Goal: Task Accomplishment & Management: Use online tool/utility

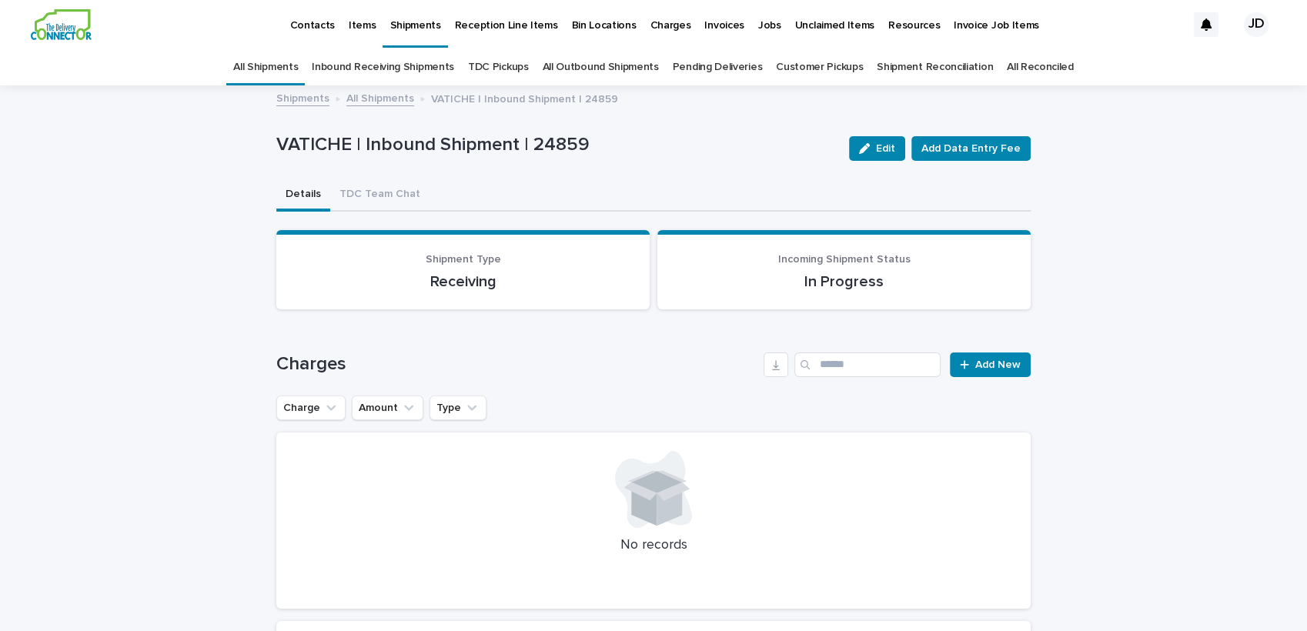
click at [389, 22] on p "Shipments" at bounding box center [414, 16] width 51 height 32
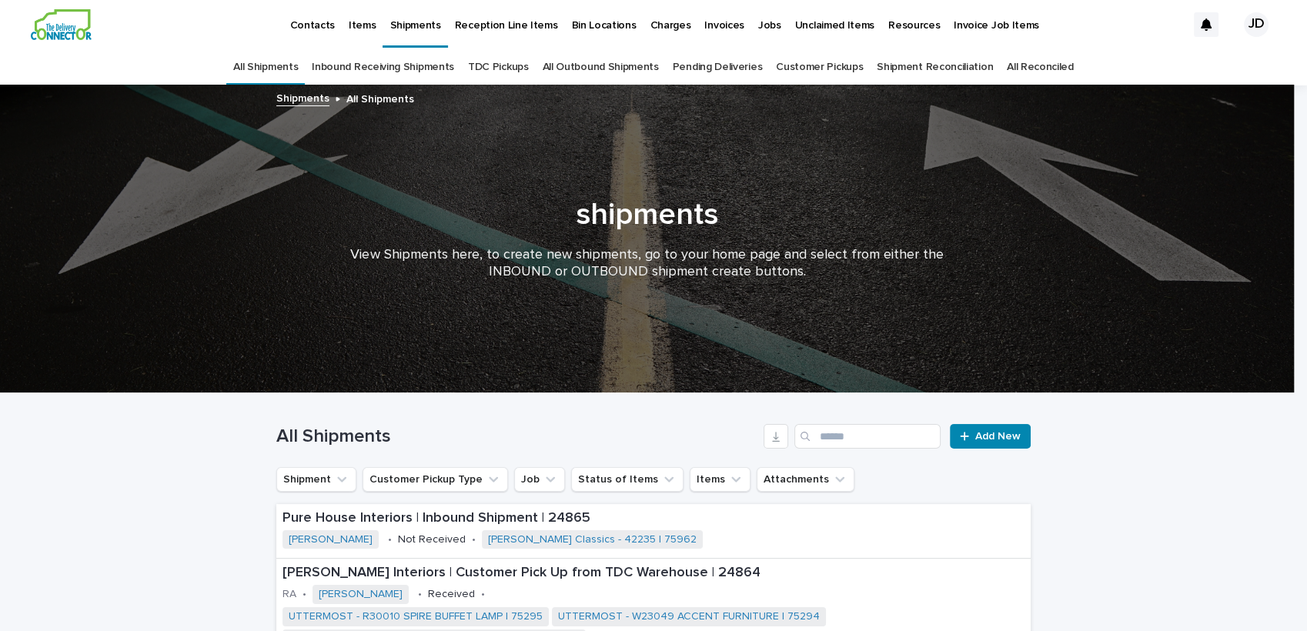
click at [305, 22] on p "Contacts" at bounding box center [311, 16] width 45 height 32
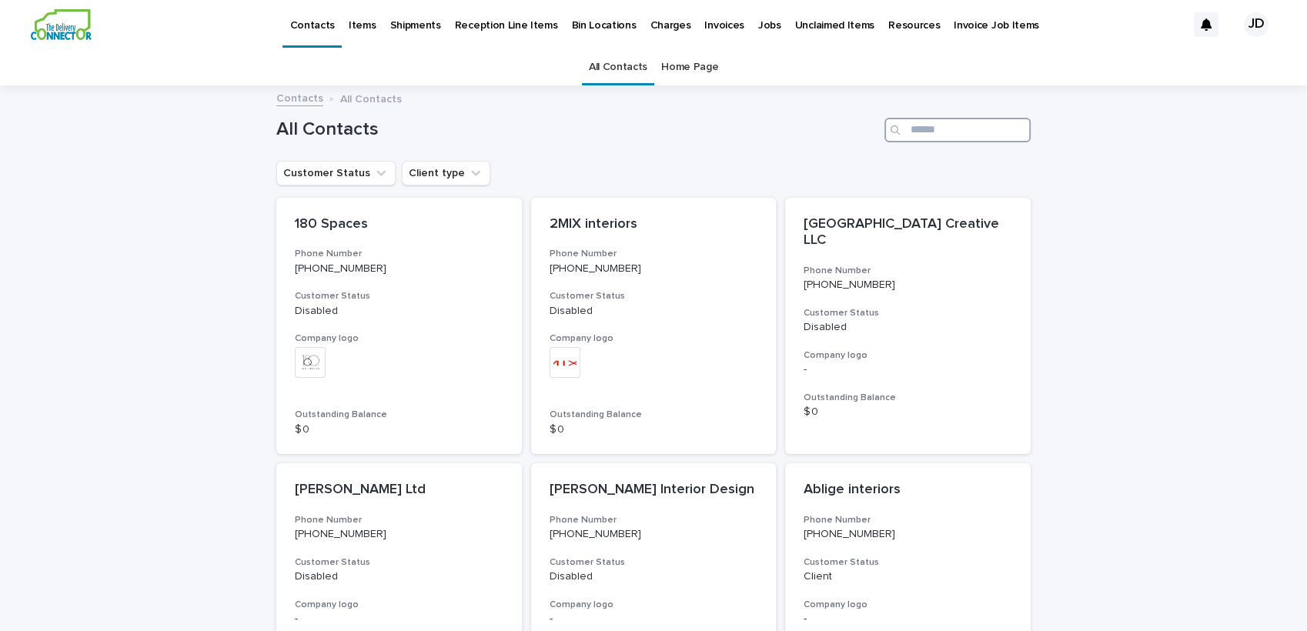
click at [913, 132] on input "Search" at bounding box center [957, 130] width 146 height 25
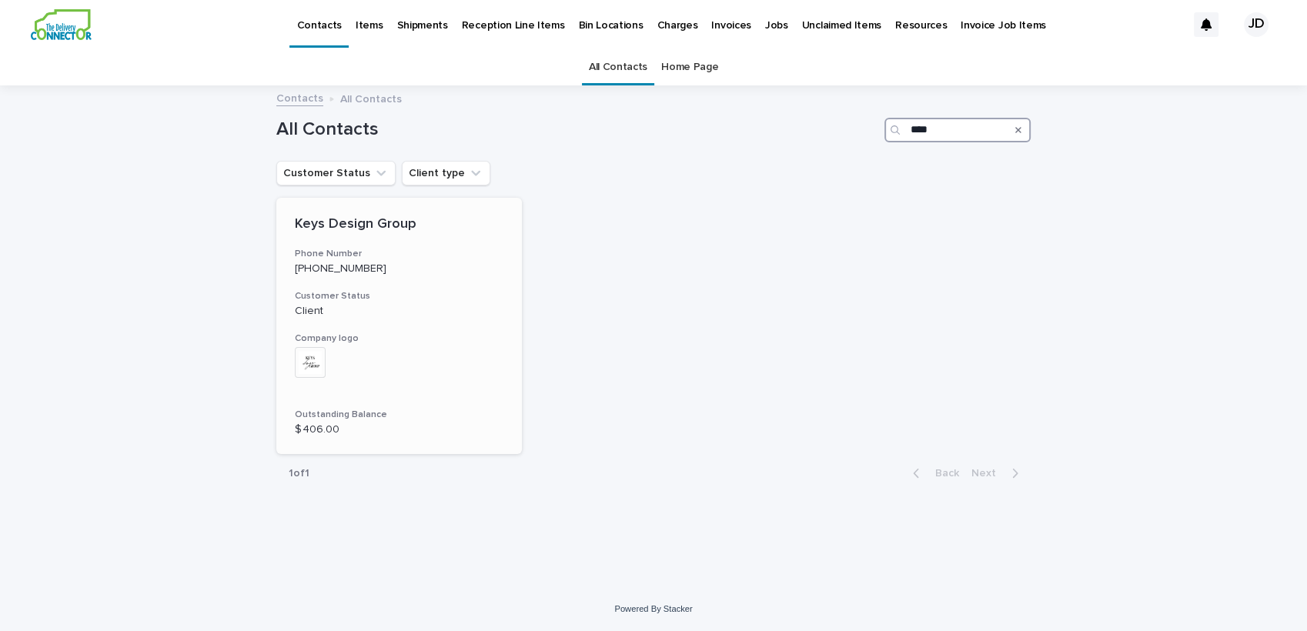
type input "****"
click at [435, 305] on p "Client" at bounding box center [399, 311] width 209 height 13
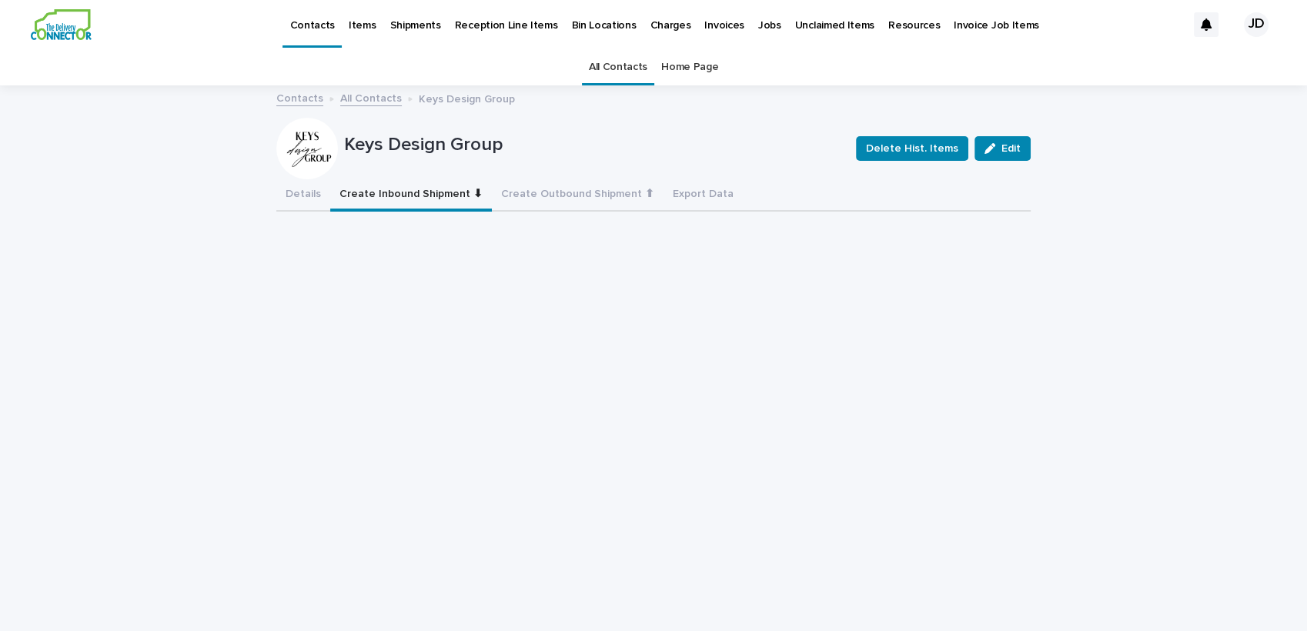
click at [403, 196] on button "Create Inbound Shipment ⬇" at bounding box center [411, 195] width 162 height 32
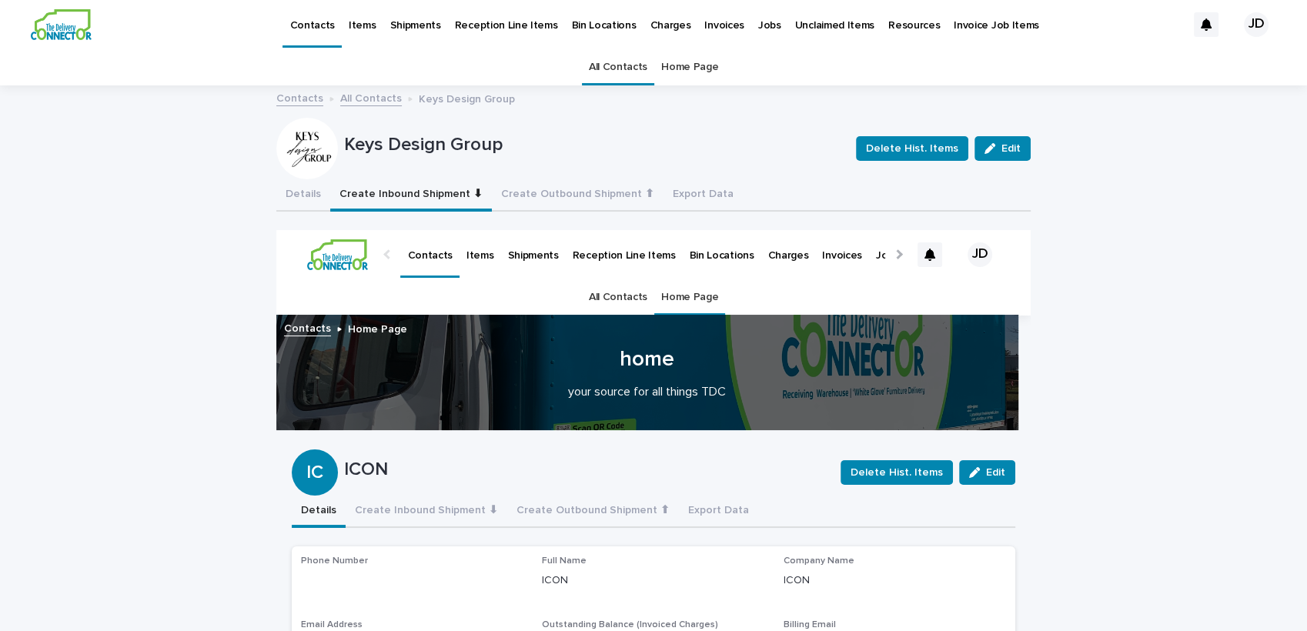
click at [603, 65] on link "All Contacts" at bounding box center [618, 67] width 58 height 36
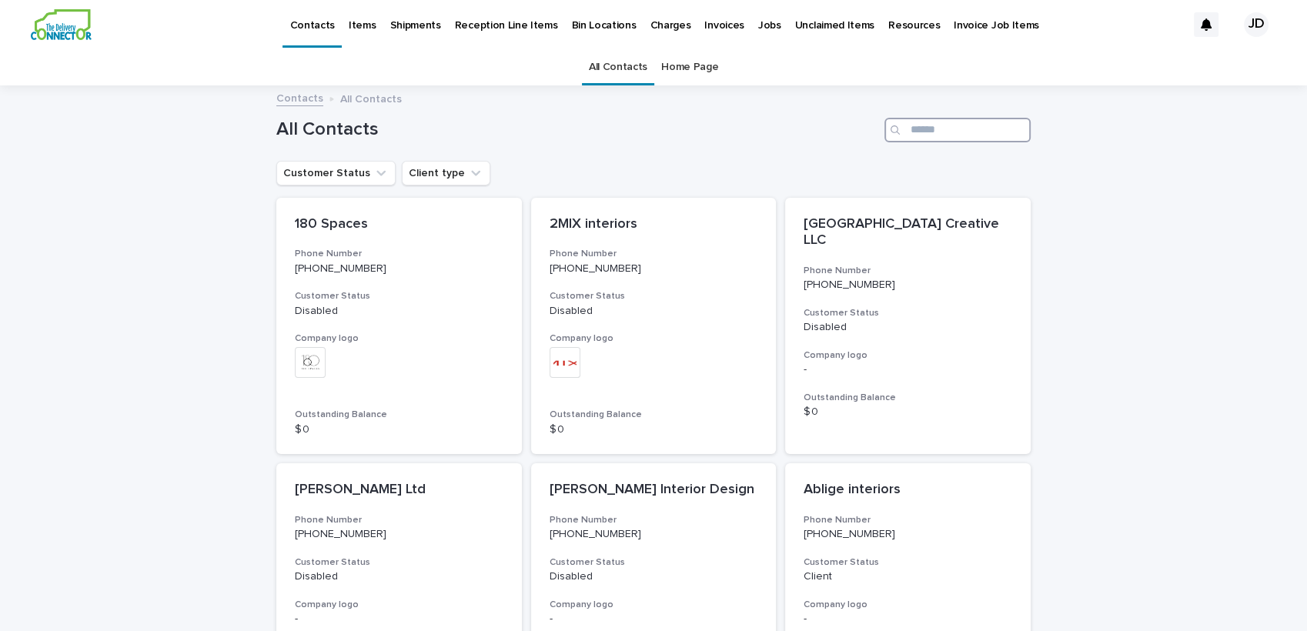
click at [935, 132] on input "Search" at bounding box center [957, 130] width 146 height 25
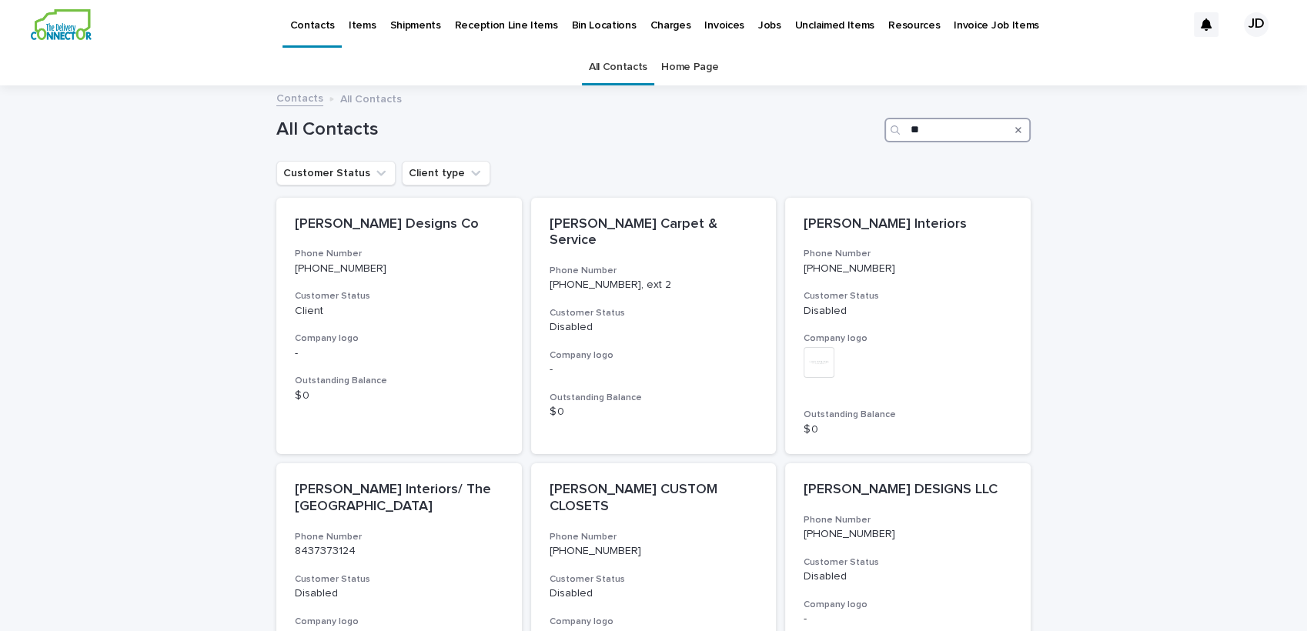
type input "*"
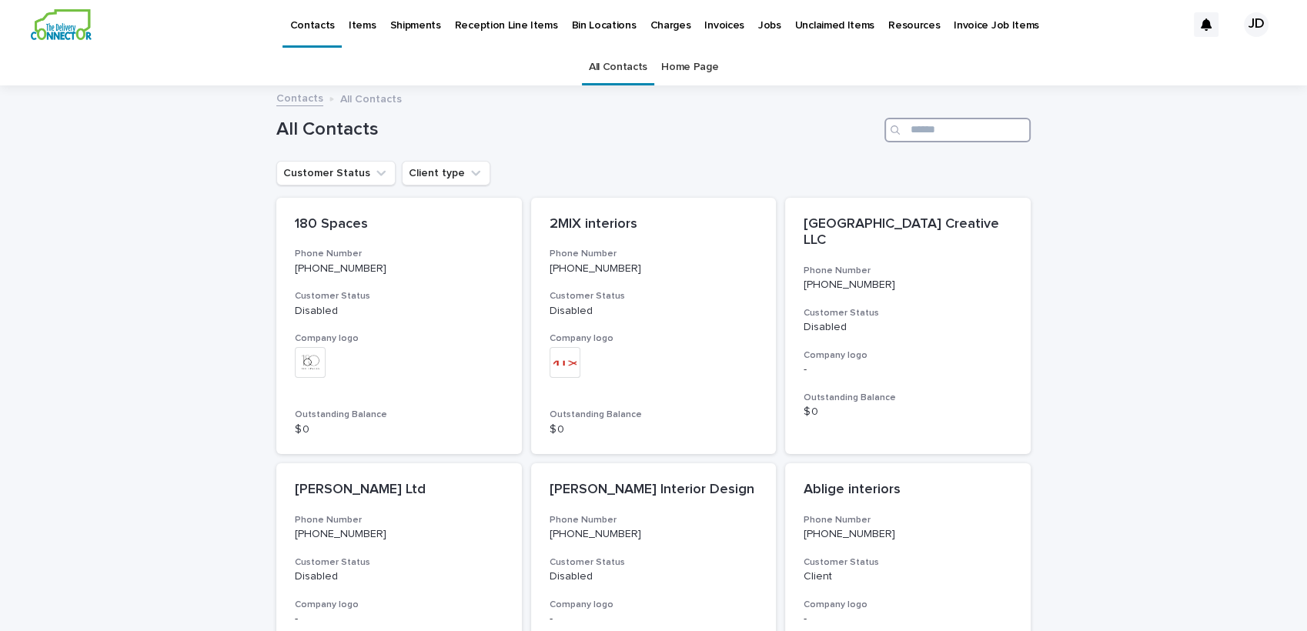
click at [920, 138] on input "Search" at bounding box center [957, 130] width 146 height 25
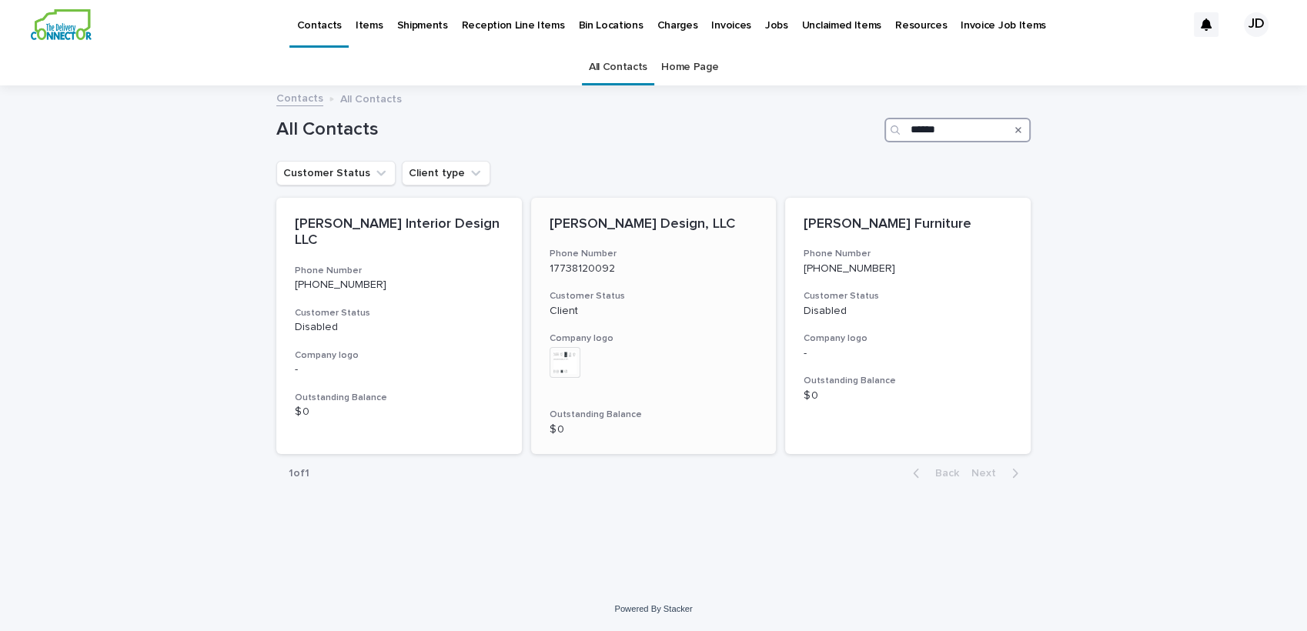
type input "******"
click at [702, 272] on p "17738120092" at bounding box center [653, 268] width 209 height 13
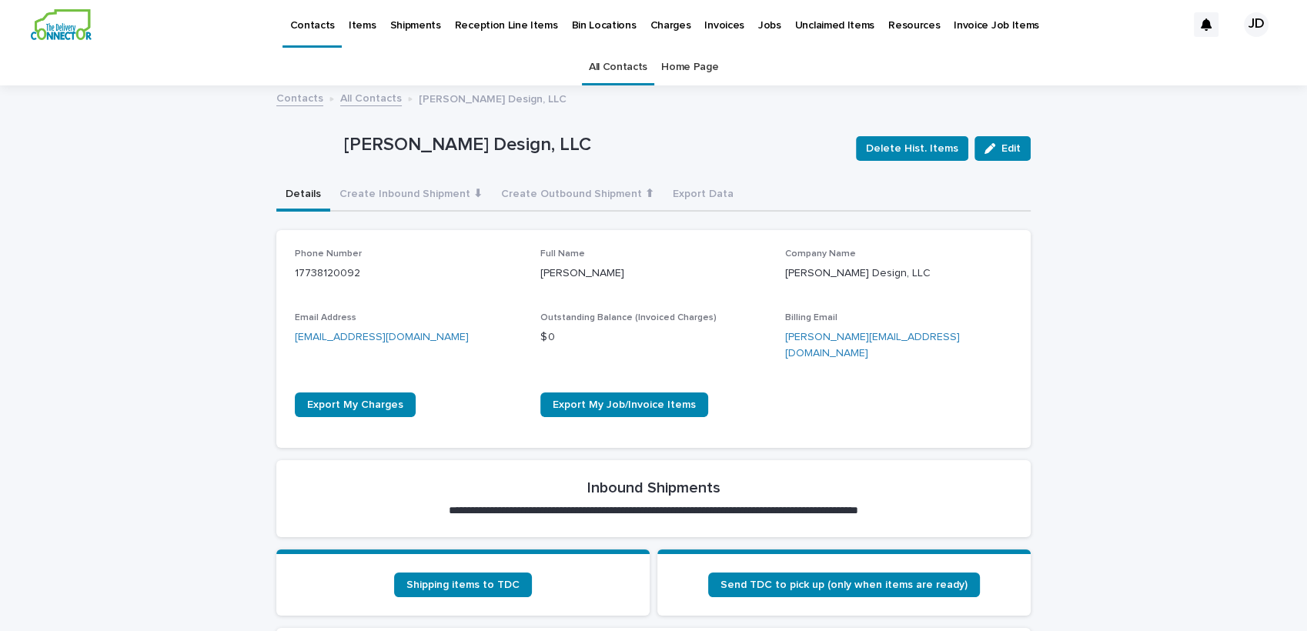
click at [619, 75] on link "All Contacts" at bounding box center [618, 67] width 58 height 36
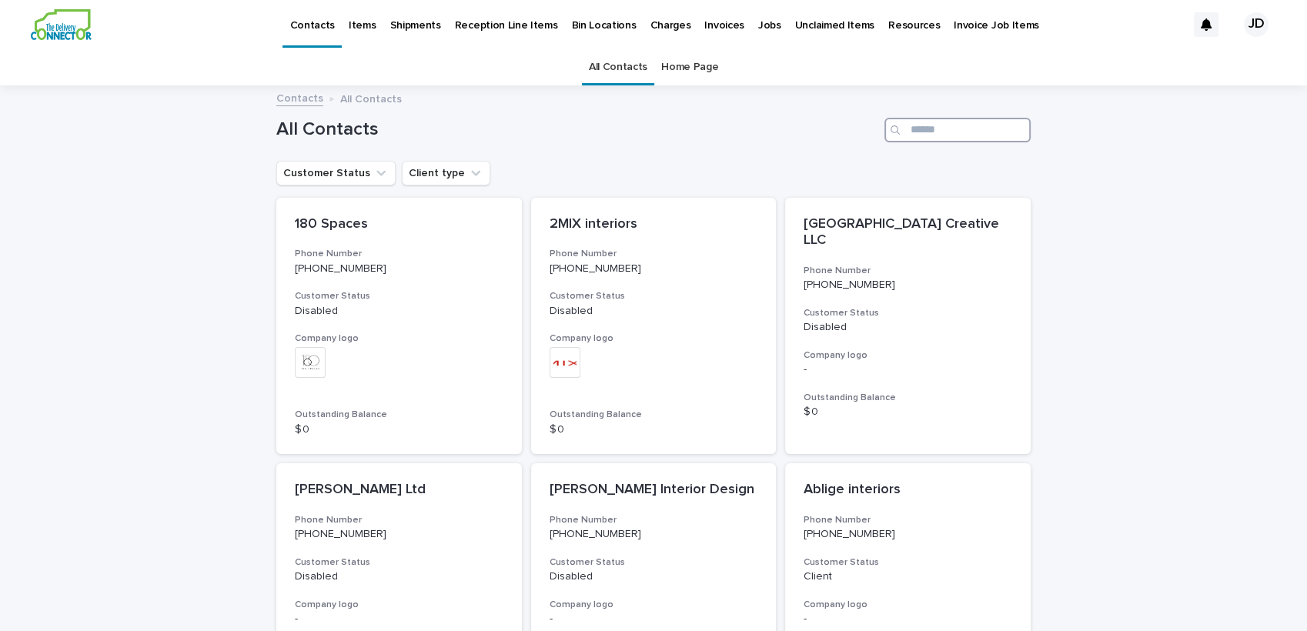
click at [918, 131] on input "Search" at bounding box center [957, 130] width 146 height 25
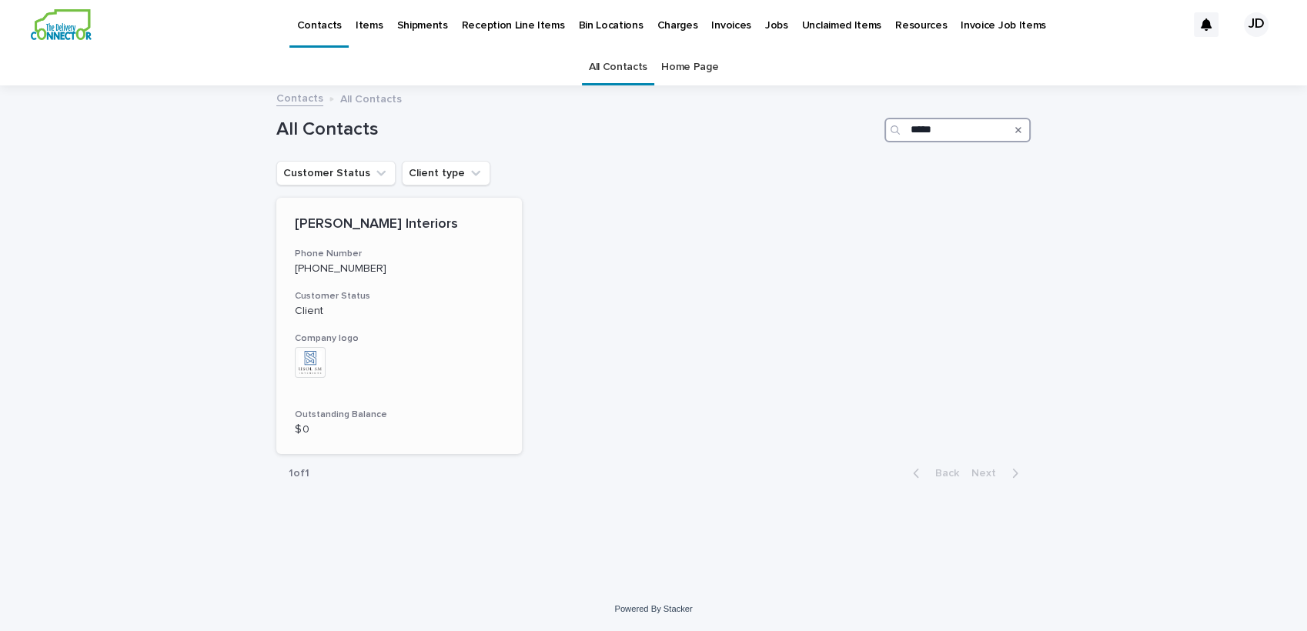
type input "*****"
click at [476, 245] on div "[PERSON_NAME] Interiors Phone Number [PHONE_NUMBER] Customer Status Client Comp…" at bounding box center [398, 326] width 245 height 257
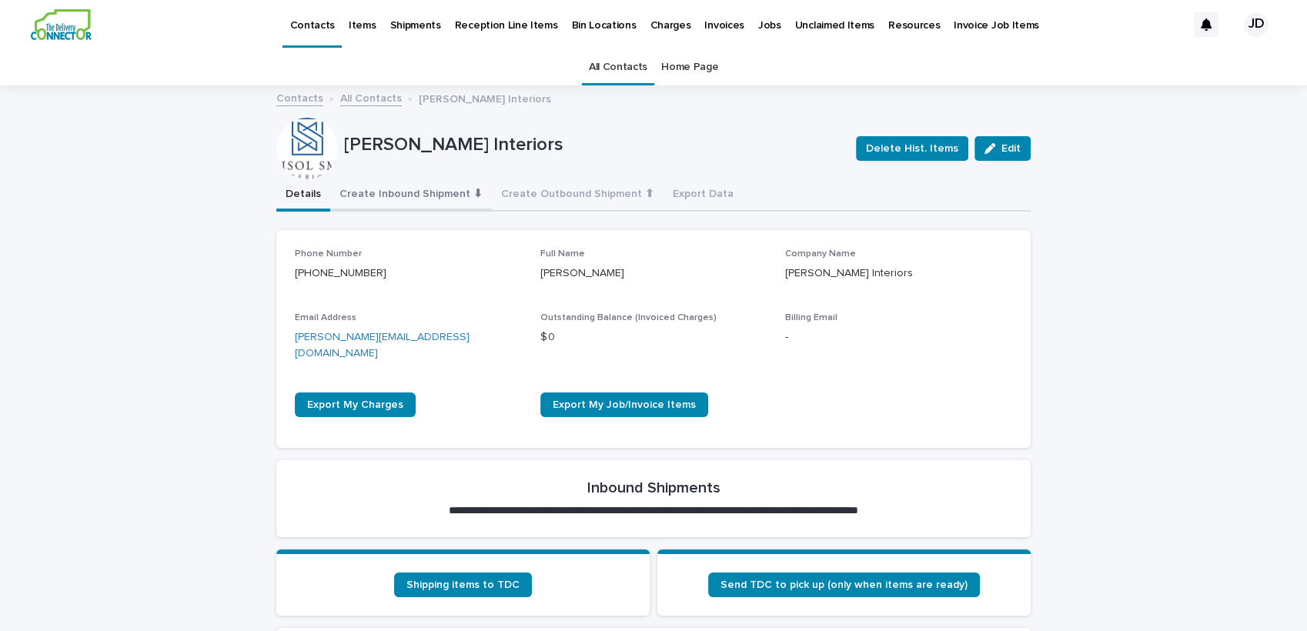
click at [404, 192] on button "Create Inbound Shipment ⬇" at bounding box center [411, 195] width 162 height 32
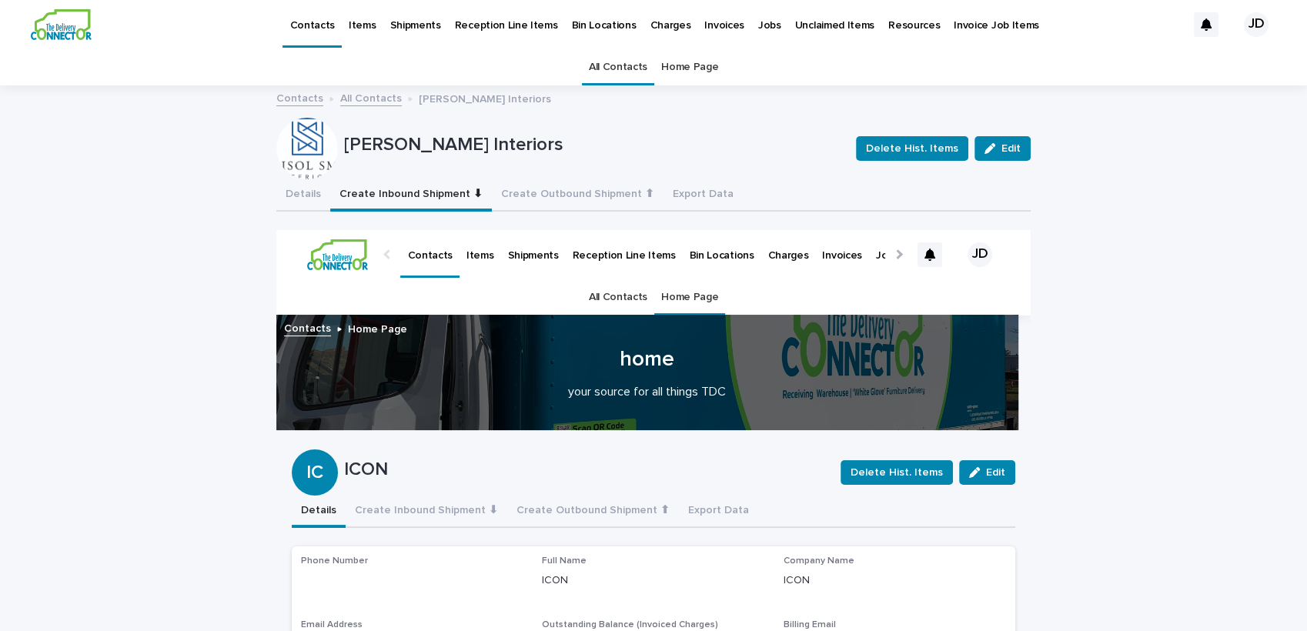
click at [609, 71] on link "All Contacts" at bounding box center [618, 67] width 58 height 36
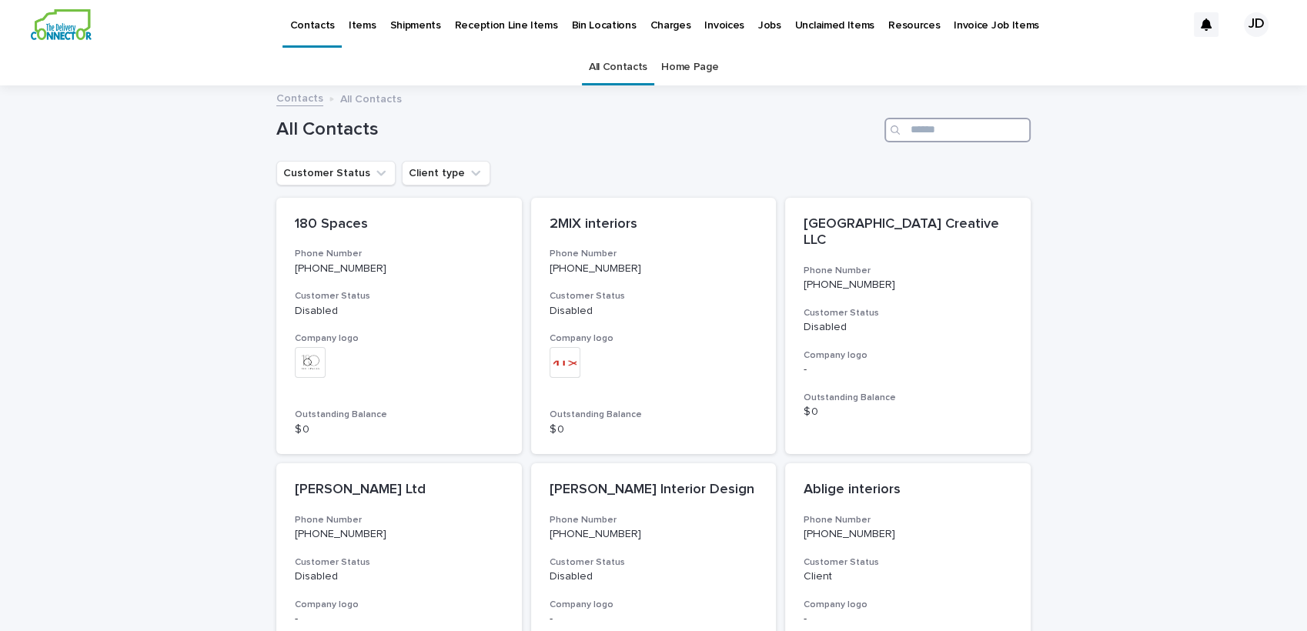
click at [954, 133] on input "Search" at bounding box center [957, 130] width 146 height 25
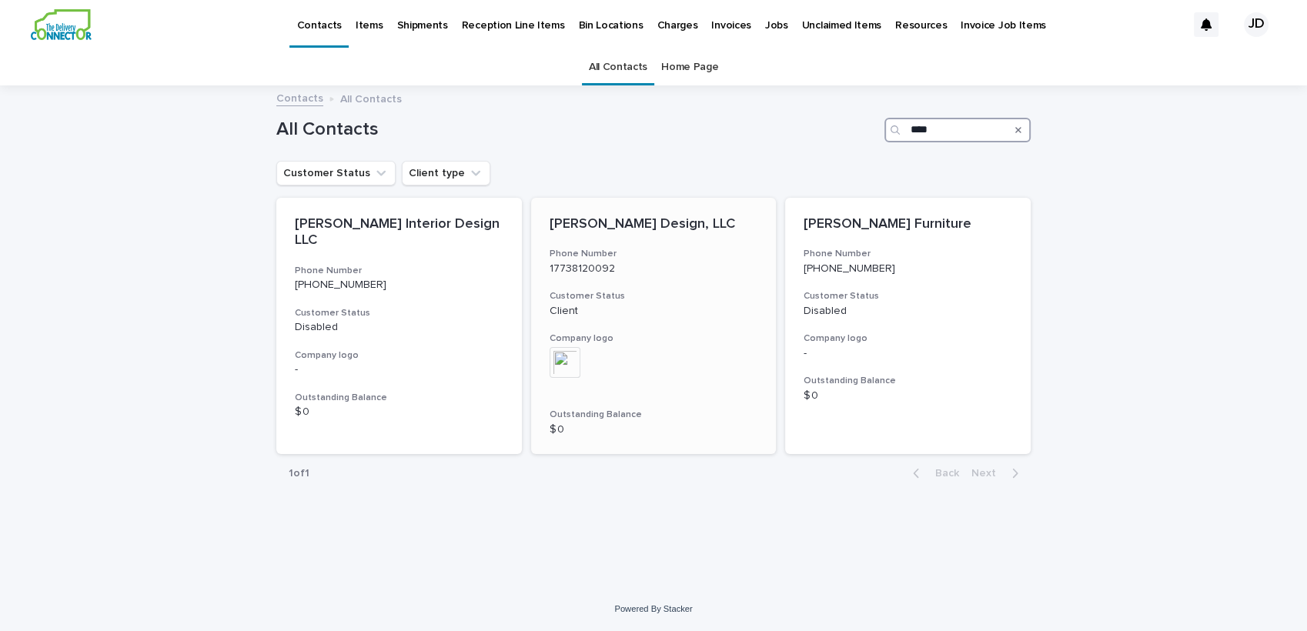
type input "****"
click at [681, 256] on h3 "Phone Number" at bounding box center [653, 254] width 209 height 12
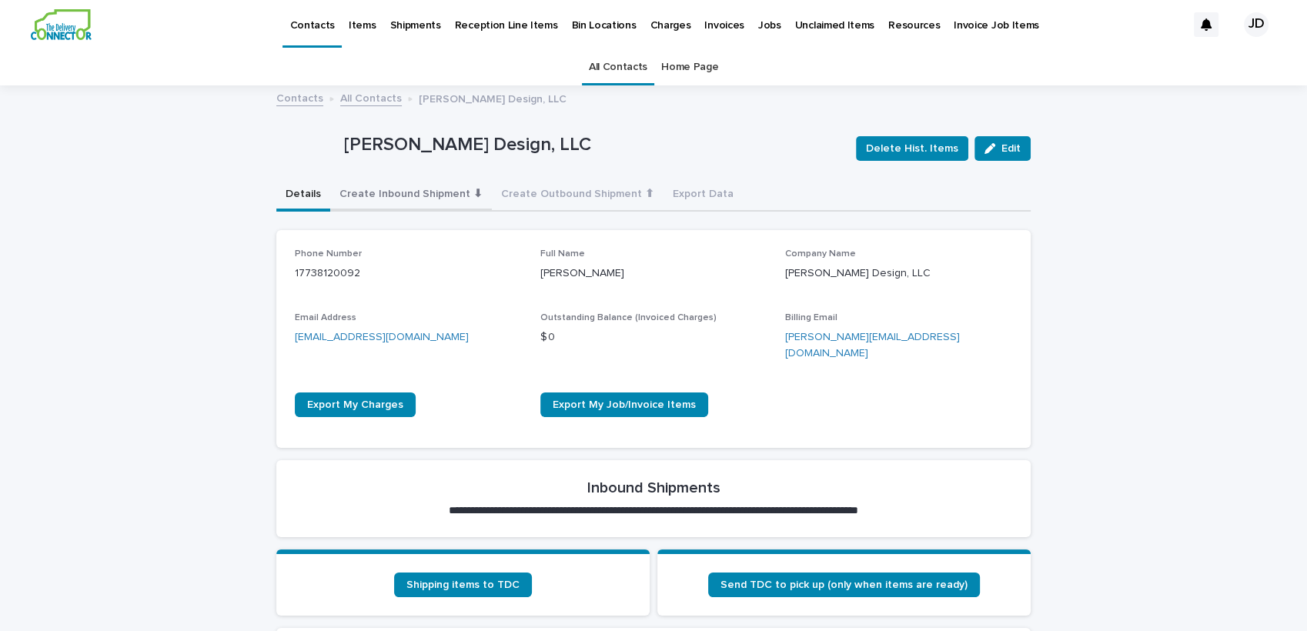
click at [378, 194] on button "Create Inbound Shipment ⬇" at bounding box center [411, 195] width 162 height 32
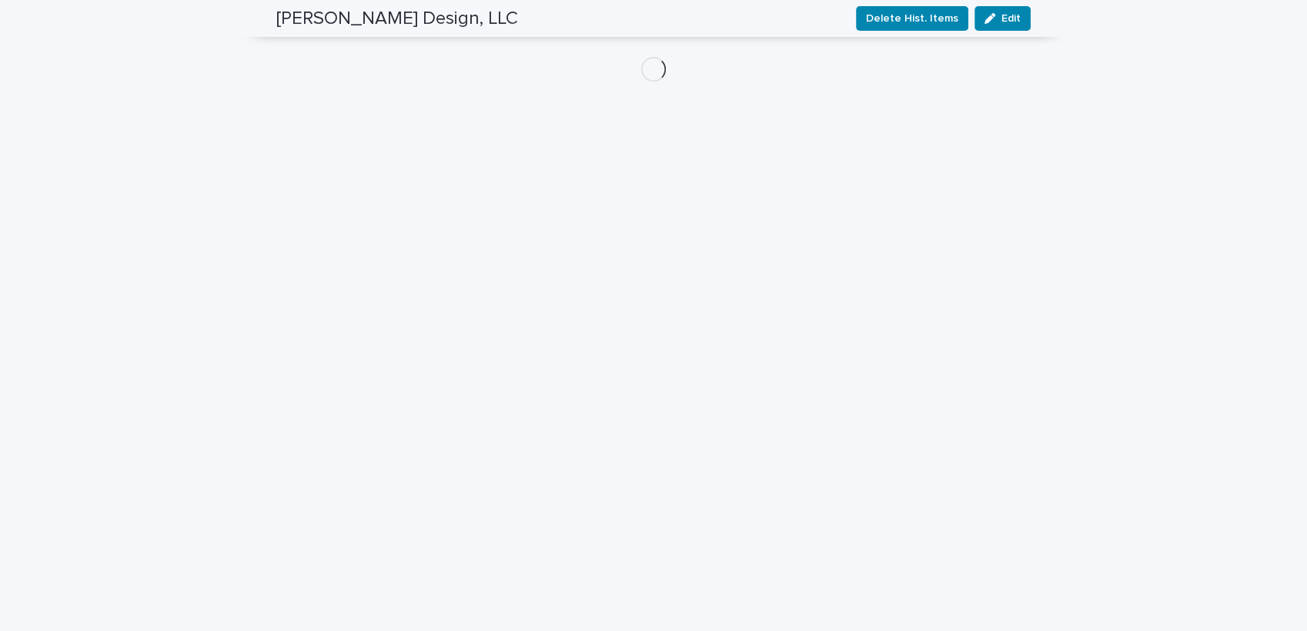
scroll to position [278, 0]
